Goal: Information Seeking & Learning: Learn about a topic

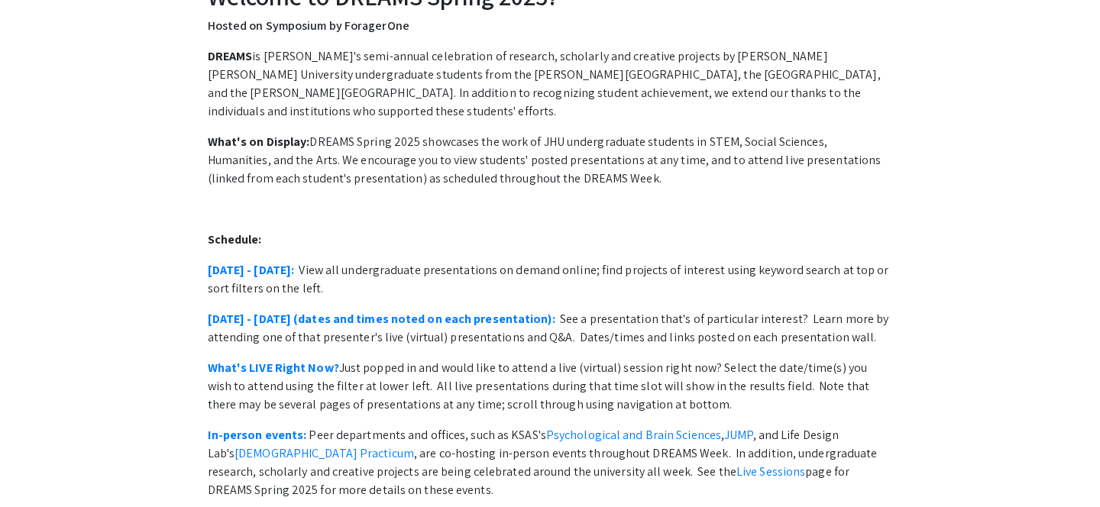
scroll to position [145, 0]
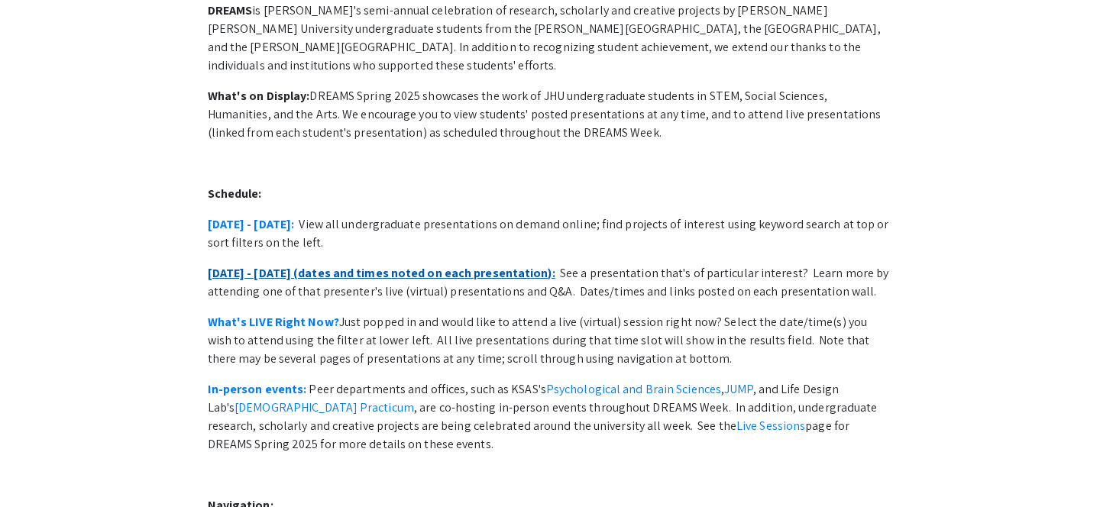
click at [425, 265] on link "April 28 - May 2 (dates and times noted on each presentation):" at bounding box center [381, 273] width 347 height 16
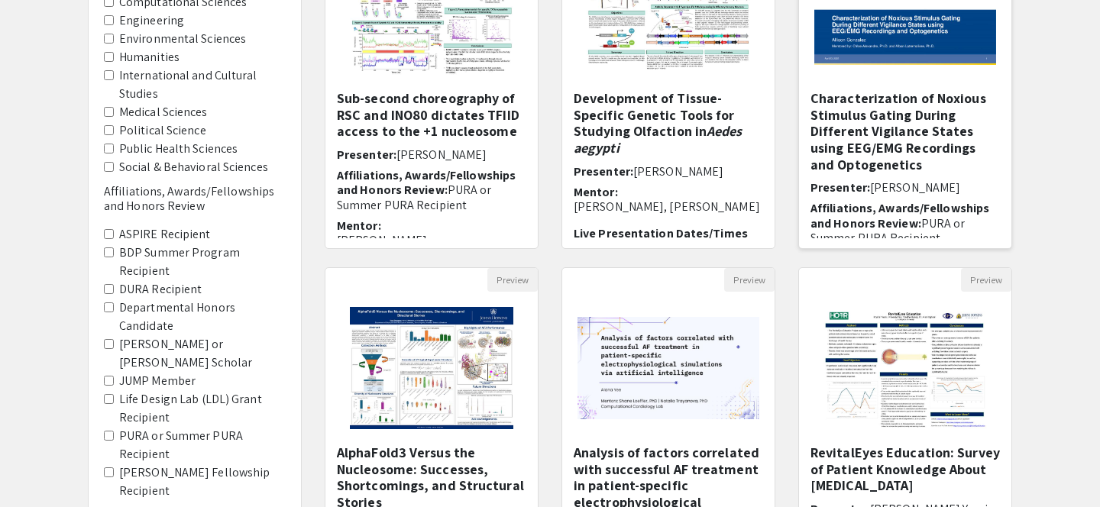
scroll to position [338, 0]
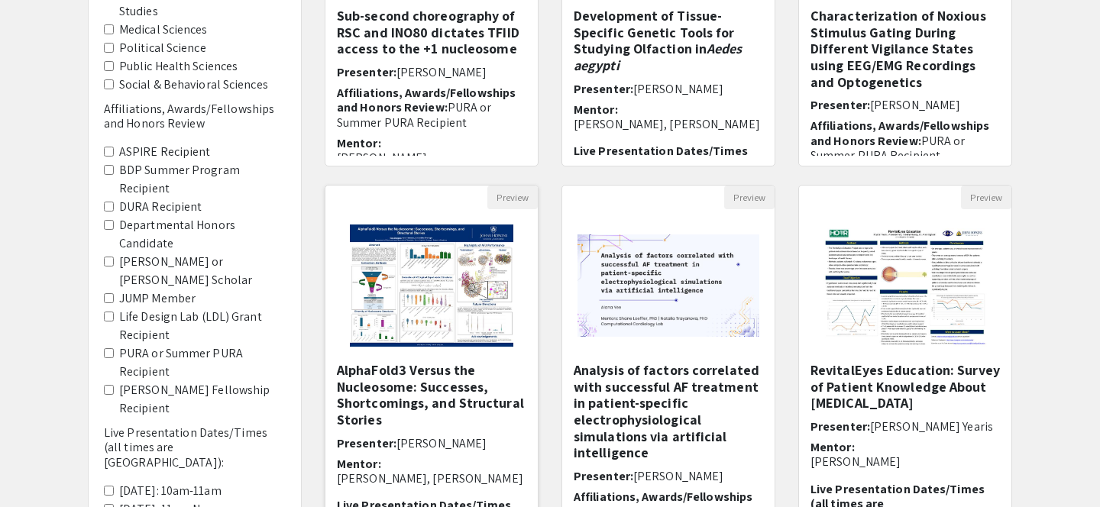
click at [447, 302] on img "Open Presentation <p>AlphaFold3 Versus the Nucleosome: Successes, Shortcomings,…" at bounding box center [431, 285] width 193 height 153
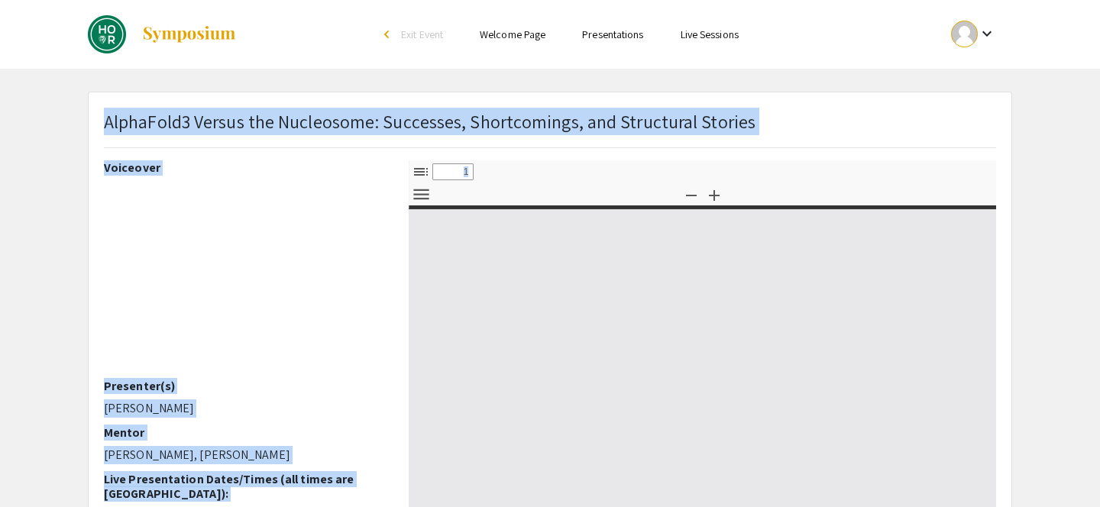
click at [447, 302] on div "Skip navigation arrow_back_ios Exit Event Welcome Page Presentations Live Sessi…" at bounding box center [550, 443] width 1100 height 887
select select "custom"
type input "0"
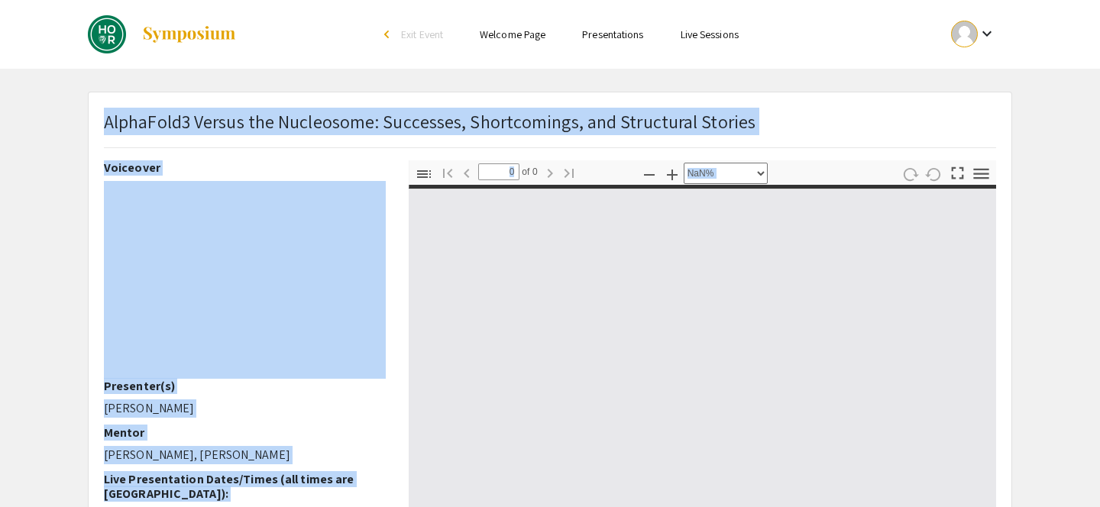
select select "auto"
type input "1"
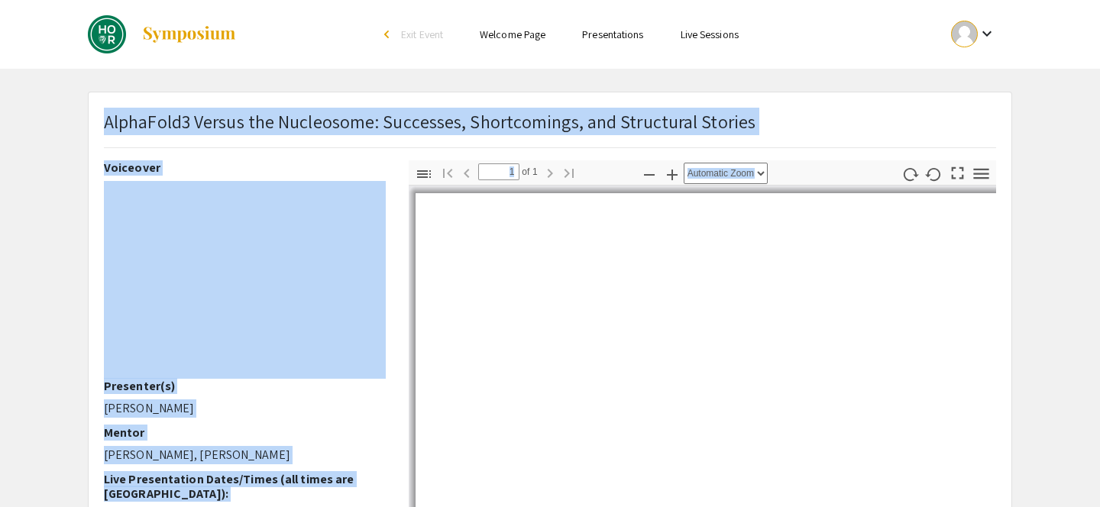
scroll to position [147, 0]
select select "auto"
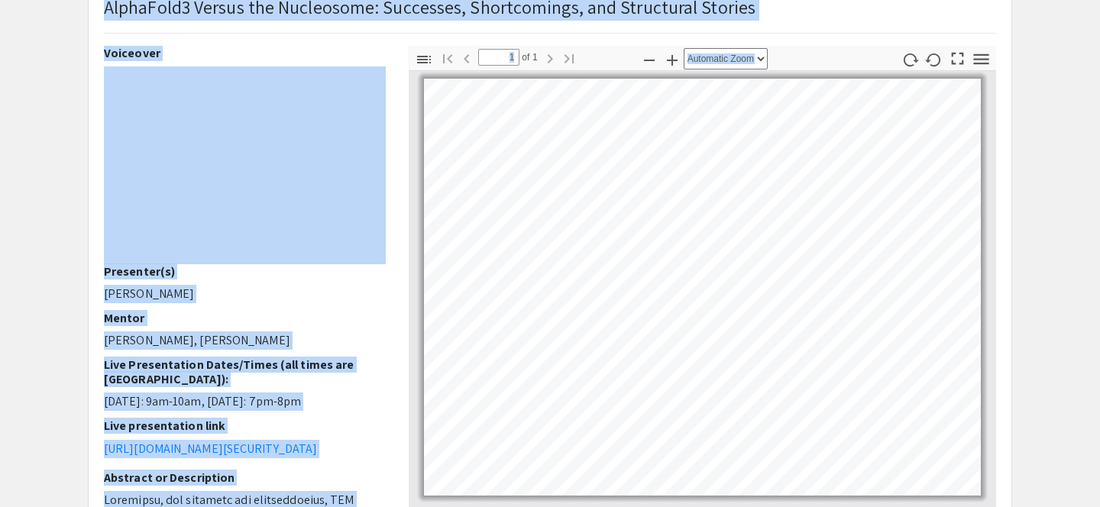
scroll to position [113, 0]
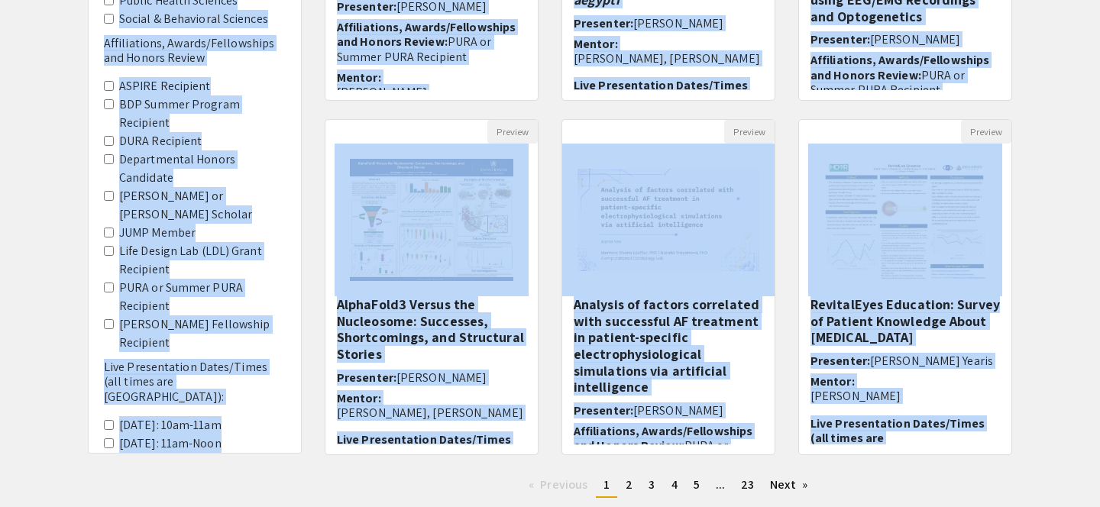
scroll to position [415, 0]
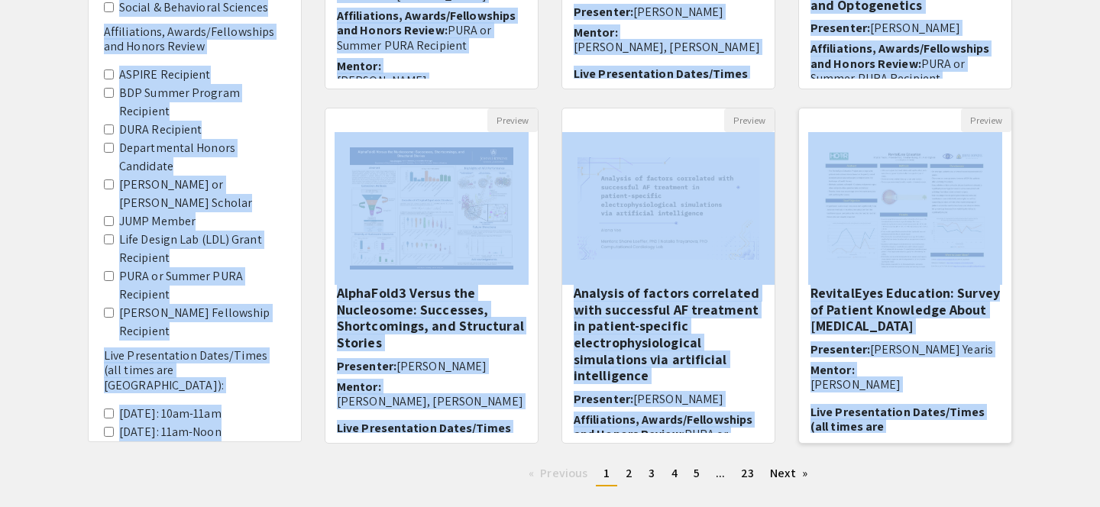
click at [911, 309] on h5 "RevitalEyes Education: Survey of Patient Knowledge About [MEDICAL_DATA]" at bounding box center [904, 310] width 189 height 50
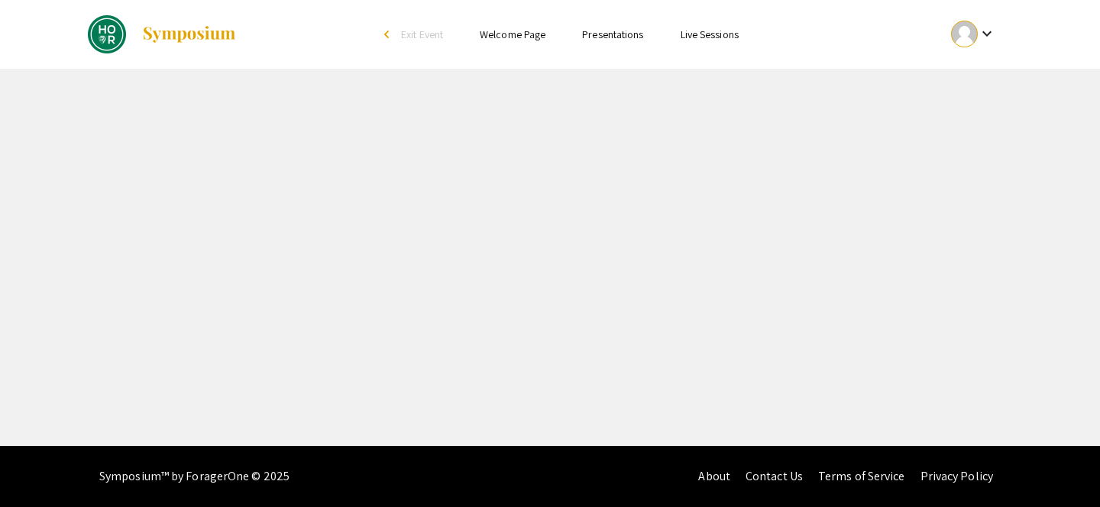
select select "custom"
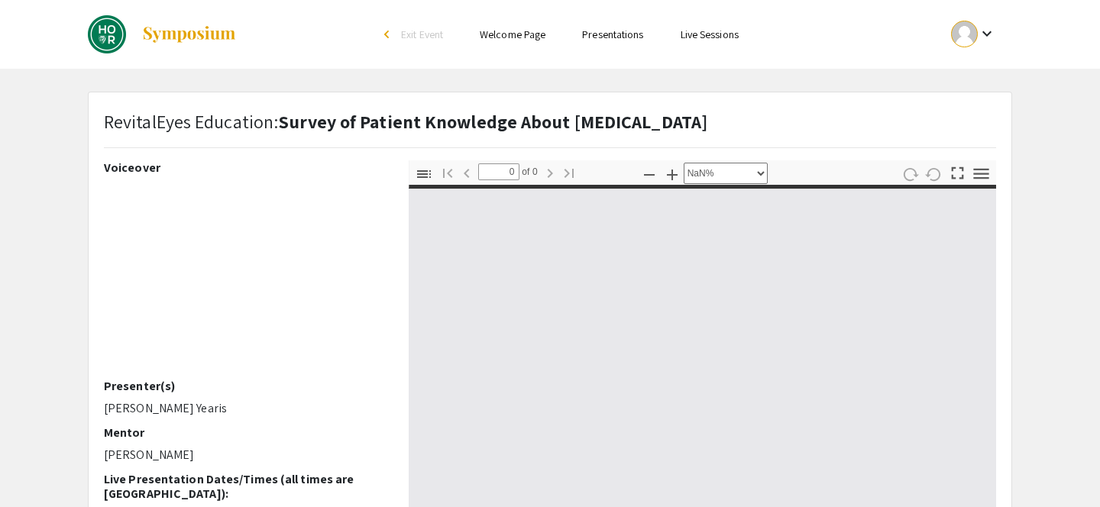
type input "1"
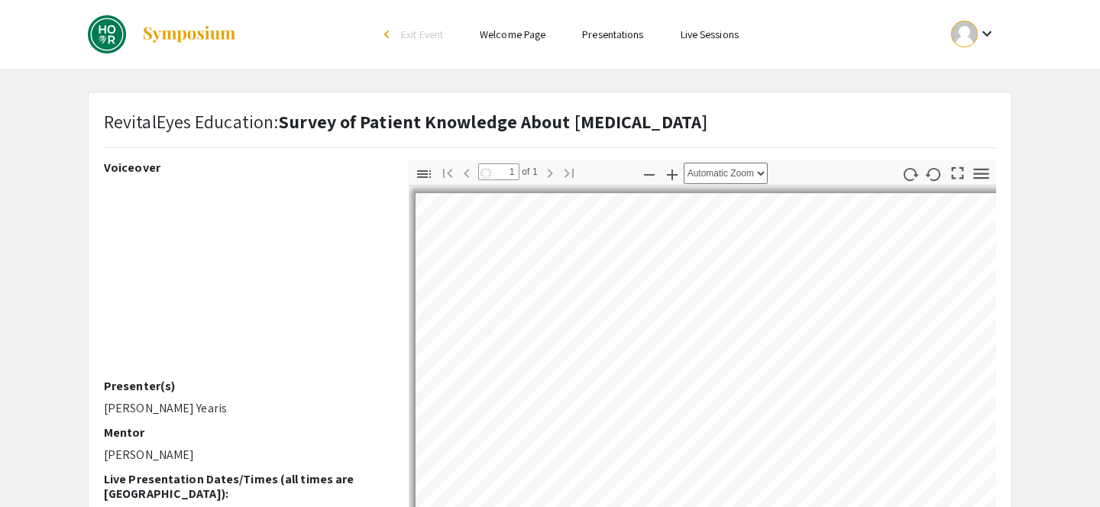
select select "auto"
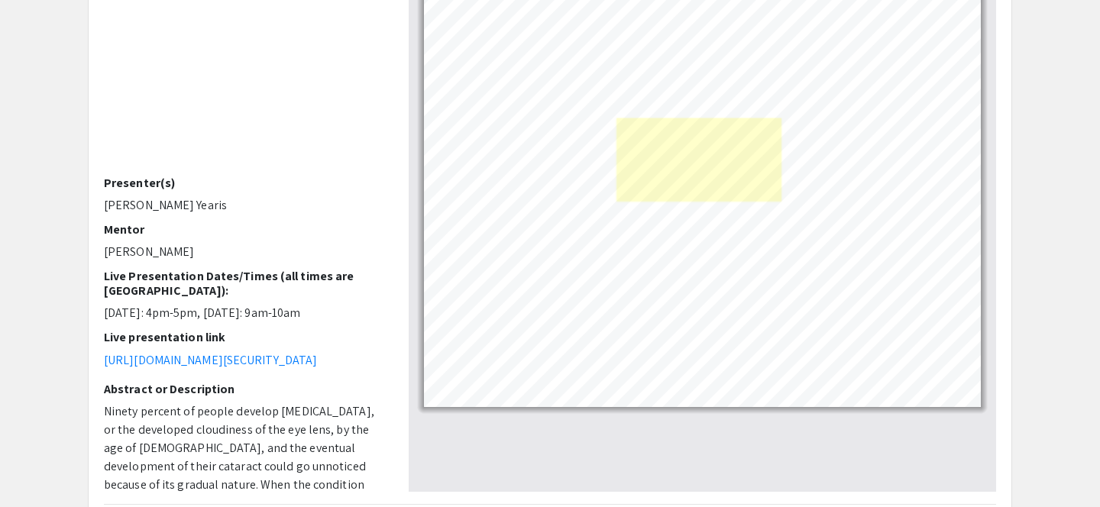
scroll to position [208, 0]
